Goal: Navigation & Orientation: Find specific page/section

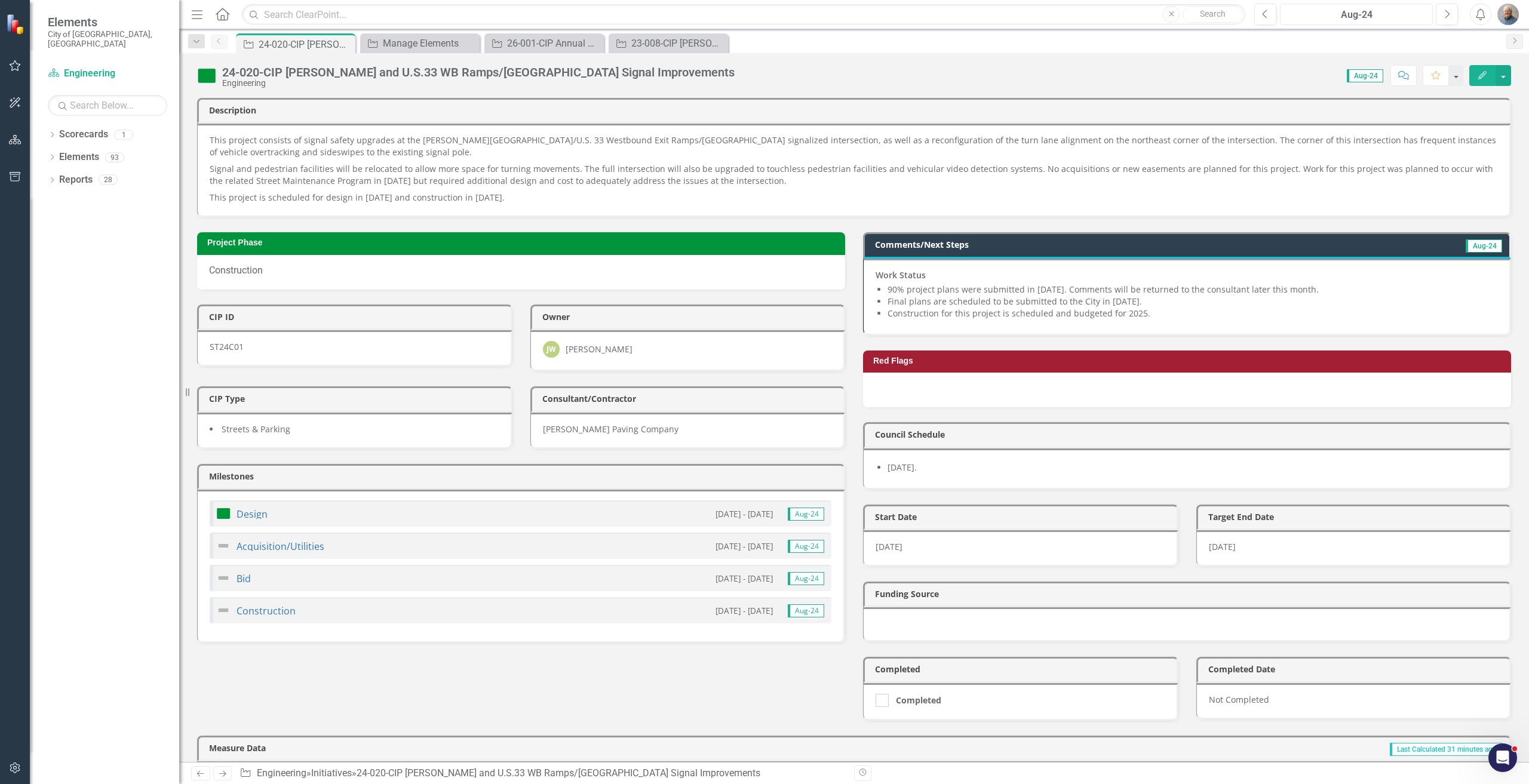
click at [917, 13] on div "Aug-24" at bounding box center [1356, 15] width 145 height 14
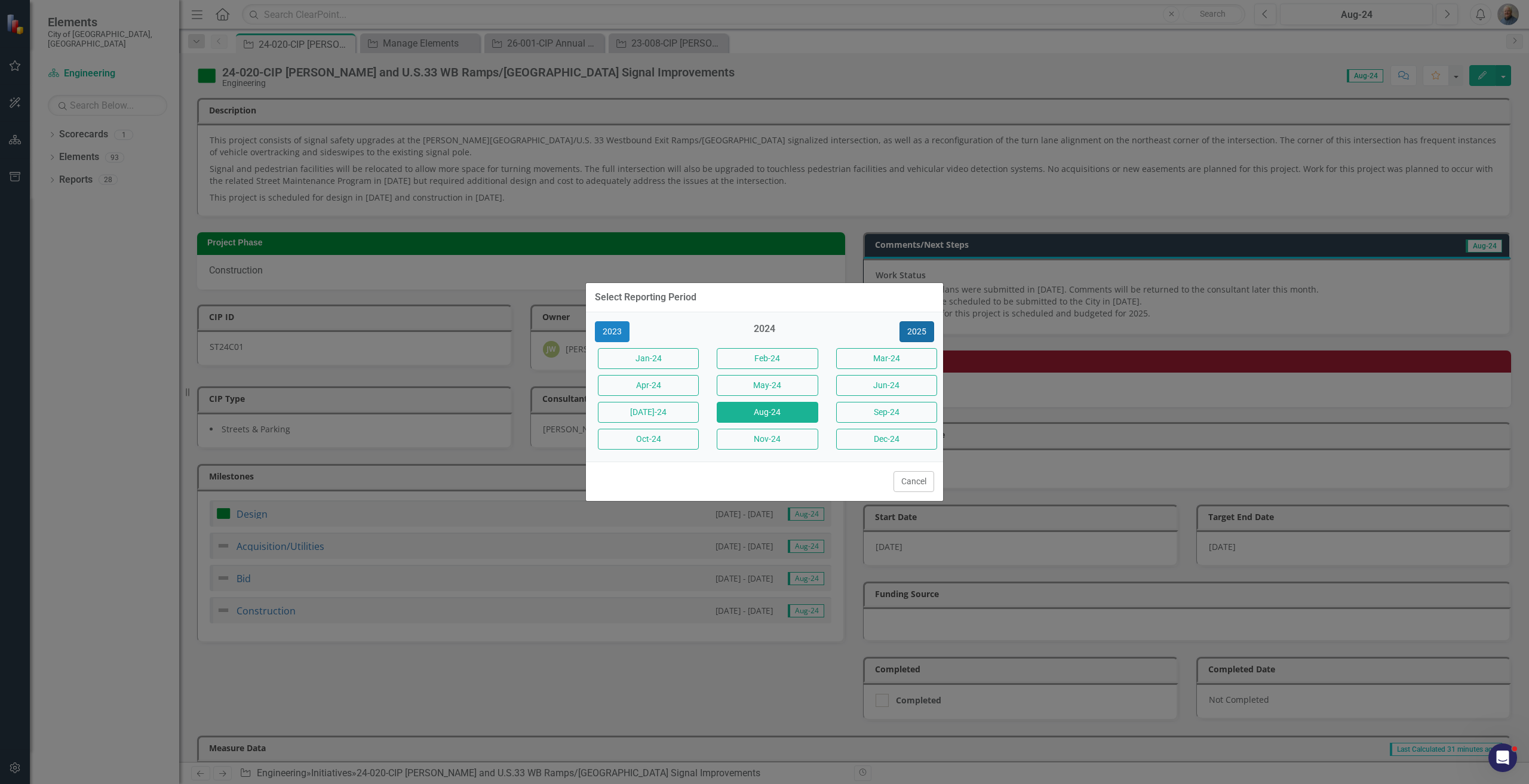
click at [917, 332] on button "2025" at bounding box center [917, 331] width 35 height 21
click at [785, 410] on button "Aug-25" at bounding box center [767, 412] width 101 height 21
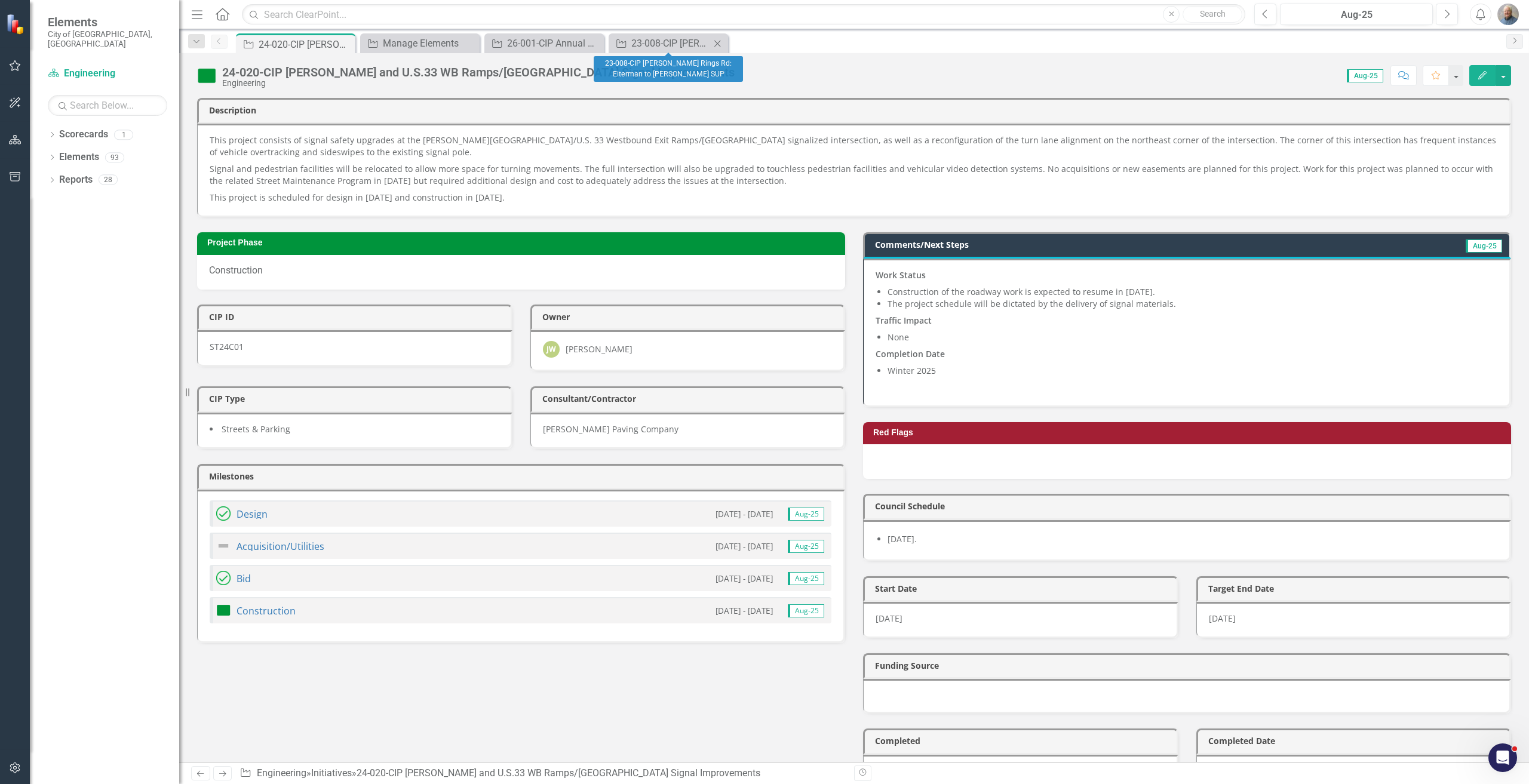
click at [718, 44] on icon at bounding box center [717, 43] width 7 height 7
click at [591, 44] on icon "Close" at bounding box center [593, 44] width 12 height 10
click at [472, 41] on icon "Close" at bounding box center [469, 44] width 12 height 10
click at [204, 40] on div "Dropdown" at bounding box center [197, 41] width 17 height 14
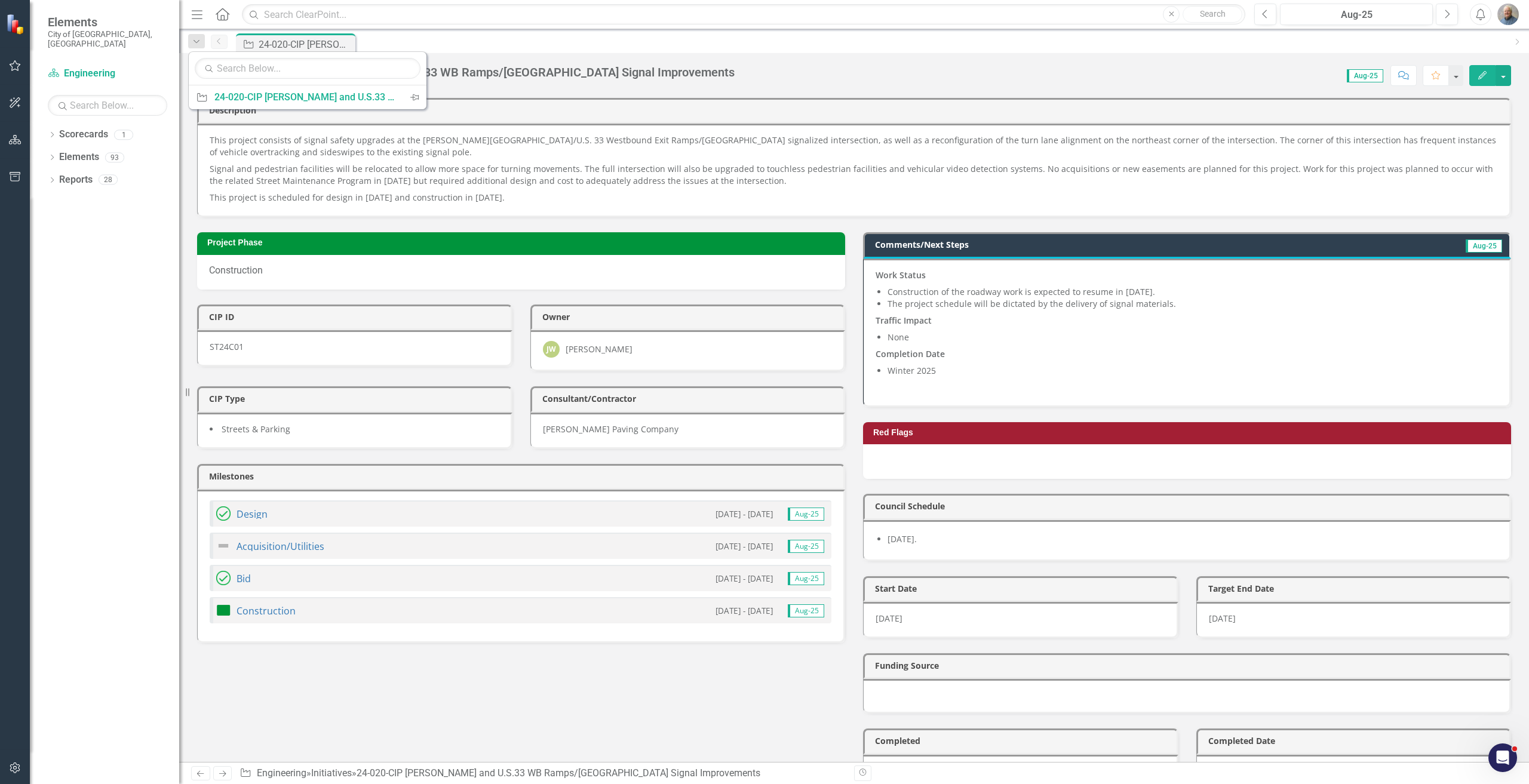
click at [199, 210] on div "This project consists of signal safety upgrades at the [PERSON_NAME][GEOGRAPHIC…" at bounding box center [854, 170] width 1314 height 94
click at [50, 155] on icon "Dropdown" at bounding box center [52, 158] width 8 height 7
click at [92, 241] on link "Initiative Initiatives" at bounding box center [76, 248] width 58 height 14
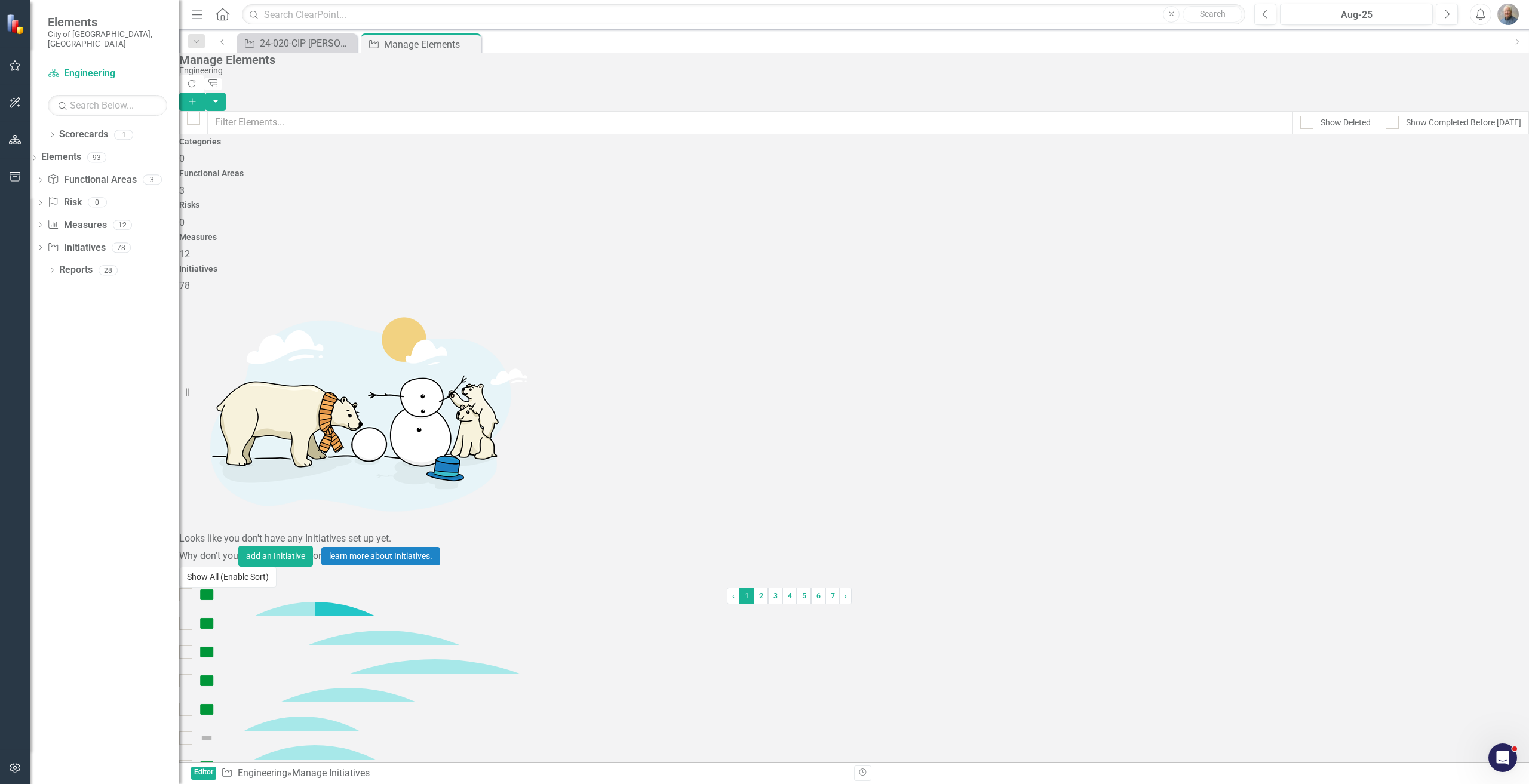
click at [276, 440] on button "Show All (Enable Sort)" at bounding box center [228, 577] width 97 height 21
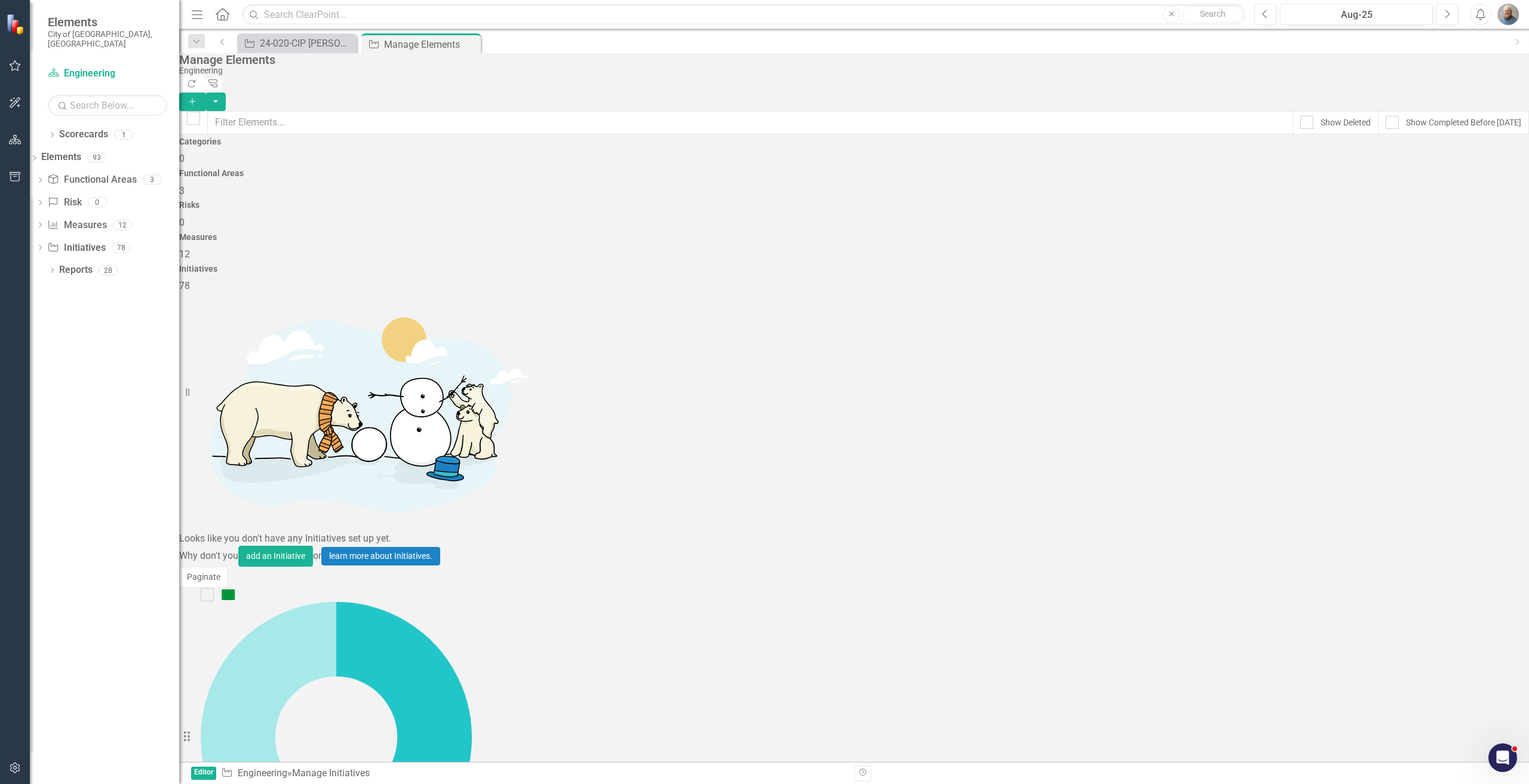
scroll to position [2417, 0]
